Goal: Check status: Check status

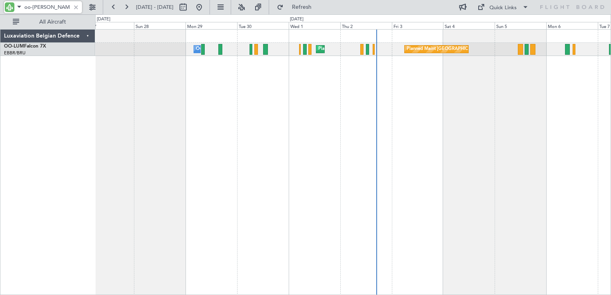
type input "oo-[PERSON_NAME]"
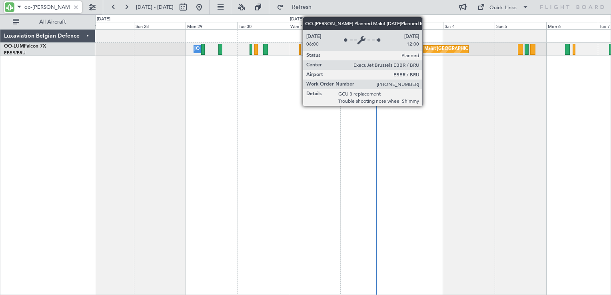
click at [426, 49] on div "Planned Maint [GEOGRAPHIC_DATA] ([GEOGRAPHIC_DATA] National)" at bounding box center [479, 49] width 145 height 12
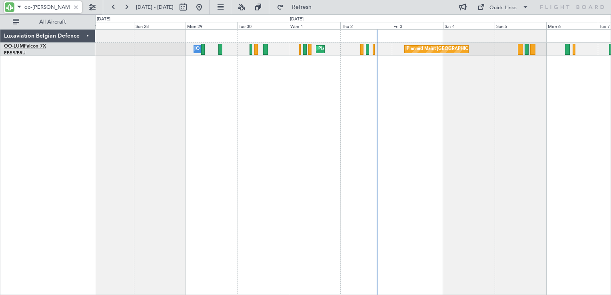
click at [24, 46] on link "OO-LUM Falcon 7X" at bounding box center [25, 46] width 42 height 5
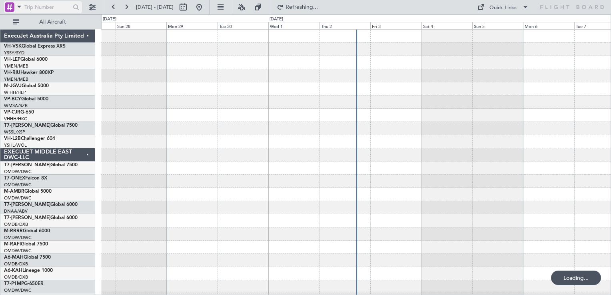
click at [9, 4] on div at bounding box center [10, 7] width 10 height 10
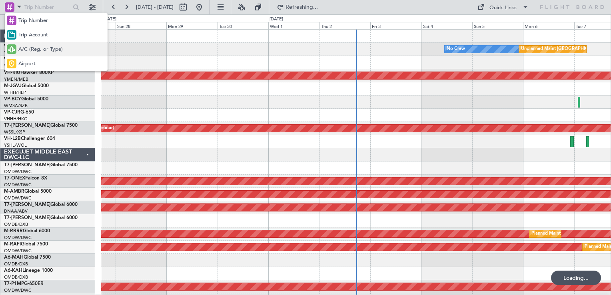
click at [29, 50] on span "A/C (Reg. or Type)" at bounding box center [40, 50] width 44 height 8
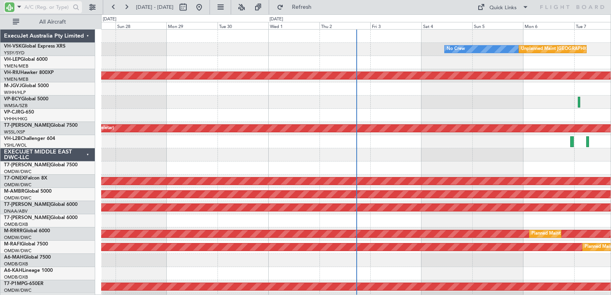
click at [34, 9] on input "text" at bounding box center [47, 7] width 46 height 12
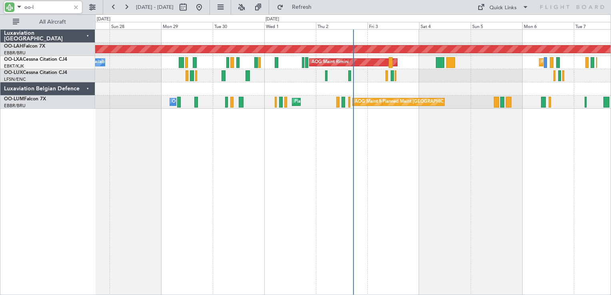
type input "oo-l"
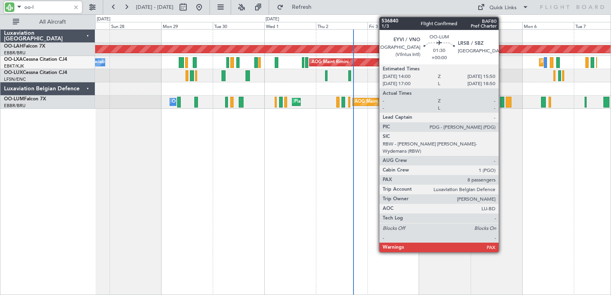
click at [502, 105] on div at bounding box center [502, 102] width 4 height 11
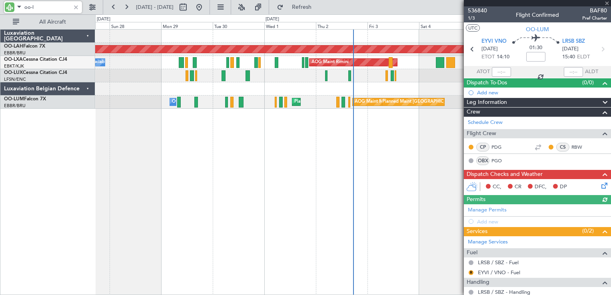
scroll to position [43, 0]
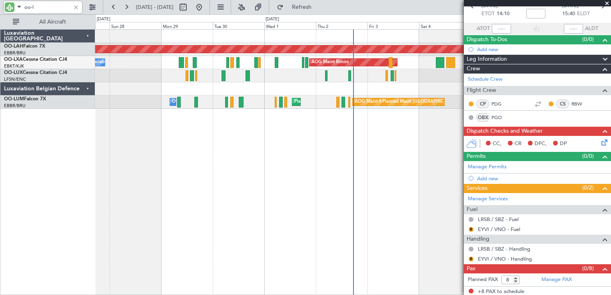
click at [605, 2] on span at bounding box center [607, 3] width 8 height 7
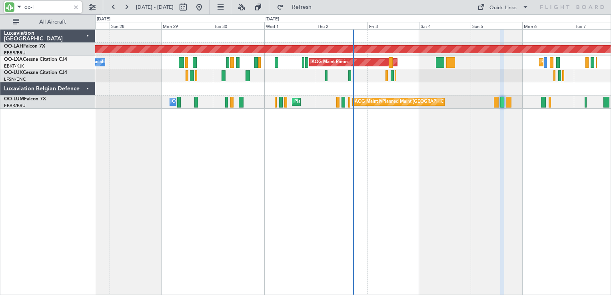
type input "0"
